Goal: Task Accomplishment & Management: Use online tool/utility

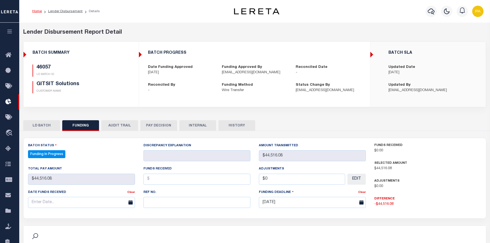
select select "100"
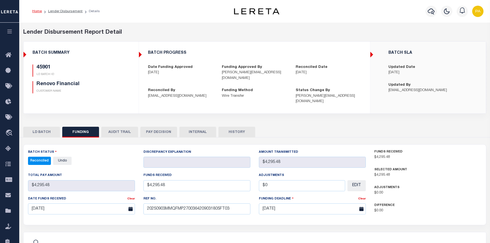
select select "100"
drag, startPoint x: 35, startPoint y: 8, endPoint x: 36, endPoint y: 12, distance: 4.6
click at [35, 8] on ol "Home Lender Disbursement Details" at bounding box center [66, 11] width 77 height 12
click at [36, 14] on li "Home" at bounding box center [37, 11] width 10 height 5
click at [36, 12] on link "Home" at bounding box center [37, 11] width 10 height 3
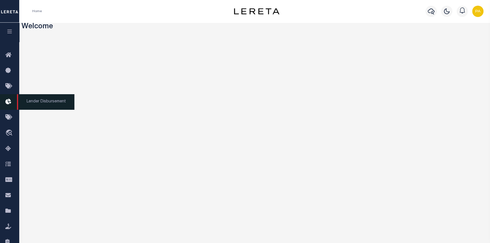
click at [35, 100] on span "Lender Disbursement" at bounding box center [45, 102] width 57 height 16
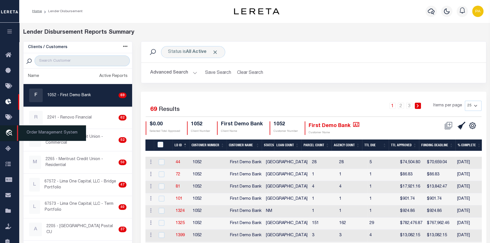
click at [30, 132] on span "Order Management System" at bounding box center [51, 133] width 69 height 16
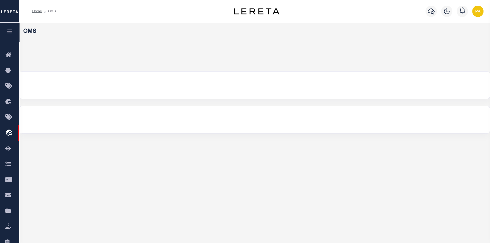
select select "200"
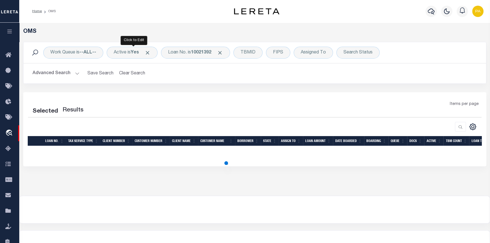
select select "200"
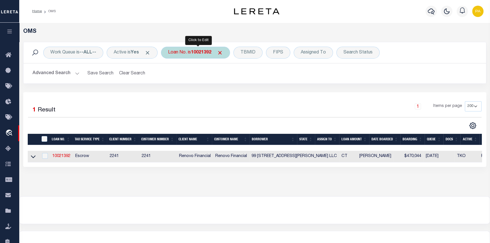
click at [197, 53] on b "10021392" at bounding box center [201, 52] width 20 height 5
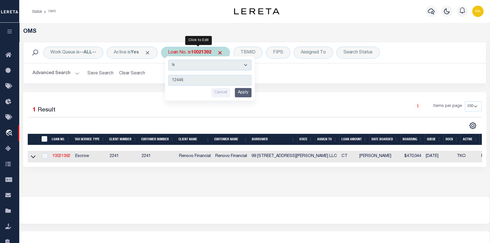
type input "124463"
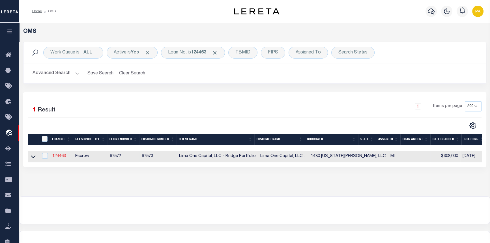
click at [58, 156] on link "124463" at bounding box center [59, 156] width 14 height 4
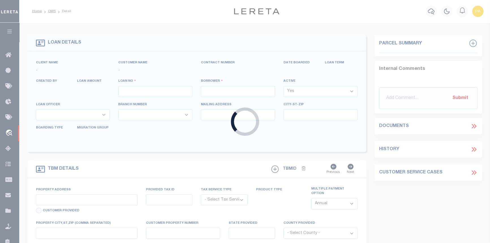
type input "124463"
type input "1480 [US_STATE][PERSON_NAME], LLC"
select select
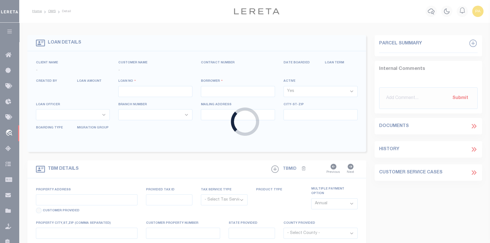
select select
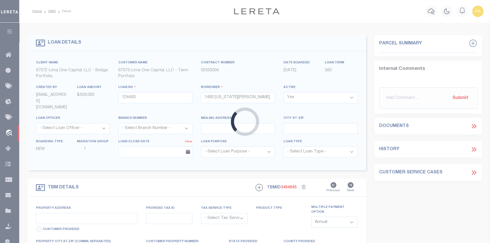
type input "1480 [US_STATE][PERSON_NAME][GEOGRAPHIC_DATA]"
radio input "true"
select select "Escrow"
type input "DETROIT MI 48206"
type input "124463-1"
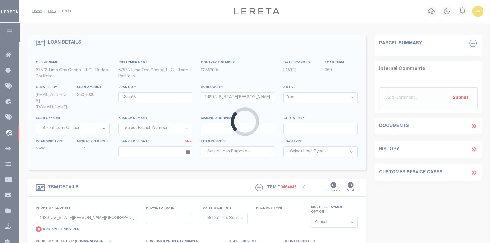
type input "MI"
type textarea "COLLECTOR: ENTITY: PARCEL: 6001802"
type textarea "Compare"
select select "2"
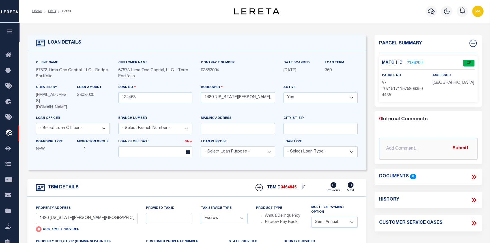
click at [413, 63] on link "2186200" at bounding box center [415, 63] width 16 height 6
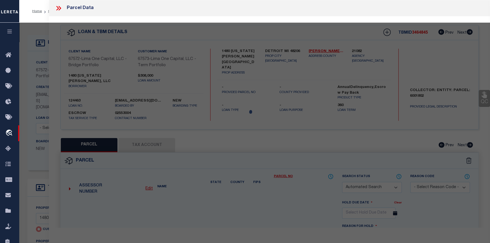
checkbox input "false"
select select "CP"
type input "1480 [US_STATE][PERSON_NAME][GEOGRAPHIC_DATA]"
checkbox input "false"
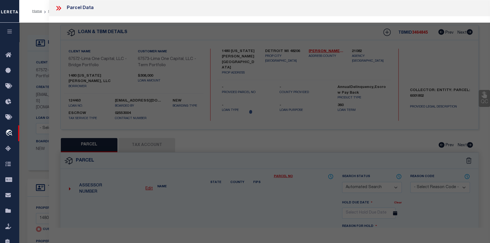
type input "DETROIT MI 48206"
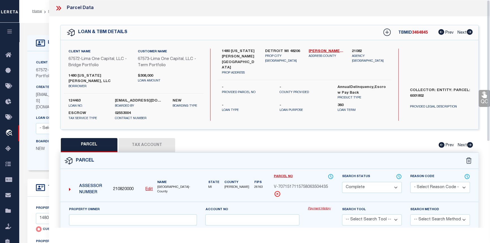
click at [326, 206] on link "Payment History" at bounding box center [321, 208] width 26 height 5
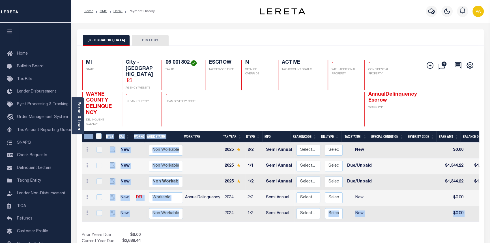
drag, startPoint x: 267, startPoint y: 214, endPoint x: 331, endPoint y: 210, distance: 64.7
click at [331, 210] on div "DTLS CAL WorkQ Work Status Work Type Tax Year RType MPO ReasonCode BillType Tax…" at bounding box center [280, 191] width 397 height 120
